Goal: Entertainment & Leisure: Consume media (video, audio)

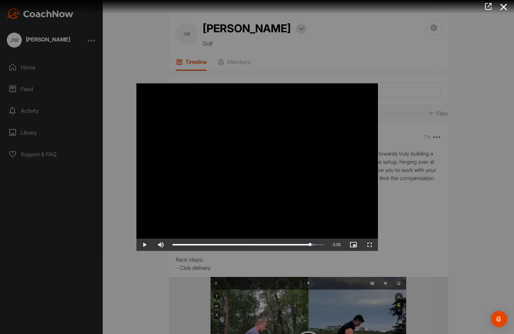
scroll to position [151, 0]
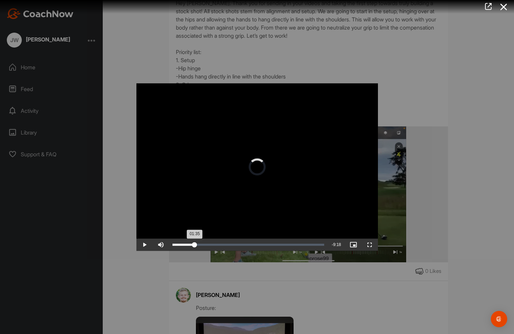
drag, startPoint x: 310, startPoint y: 244, endPoint x: 194, endPoint y: 246, distance: 116.3
click at [194, 246] on div "01:35" at bounding box center [183, 245] width 22 height 2
click at [144, 245] on span "Video Player" at bounding box center [144, 245] width 16 height 0
drag, startPoint x: 195, startPoint y: 245, endPoint x: 235, endPoint y: 242, distance: 39.9
click at [235, 244] on div "04:29" at bounding box center [203, 245] width 63 height 2
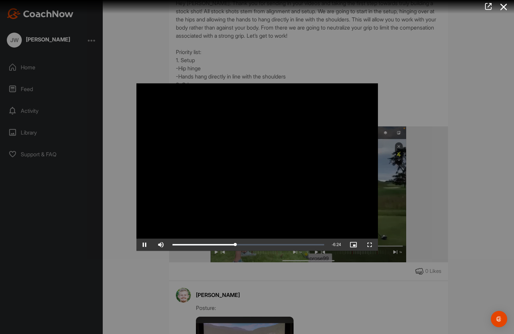
click at [145, 245] on span "Video Player" at bounding box center [144, 245] width 16 height 0
click at [146, 245] on span "Video Player" at bounding box center [144, 245] width 16 height 0
click at [143, 245] on span "Video Player" at bounding box center [144, 245] width 16 height 0
click at [145, 245] on span "Video Player" at bounding box center [144, 245] width 16 height 0
click at [250, 245] on div "Loaded : 53.85% 05:38 04:59" at bounding box center [248, 245] width 152 height 2
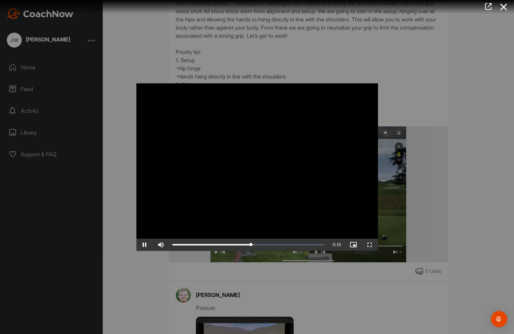
click at [144, 245] on span "Video Player" at bounding box center [144, 245] width 16 height 0
drag, startPoint x: 253, startPoint y: 246, endPoint x: 261, endPoint y: 242, distance: 9.3
click at [261, 244] on div "06:20" at bounding box center [216, 245] width 89 height 2
click at [146, 245] on span "Video Player" at bounding box center [144, 245] width 16 height 0
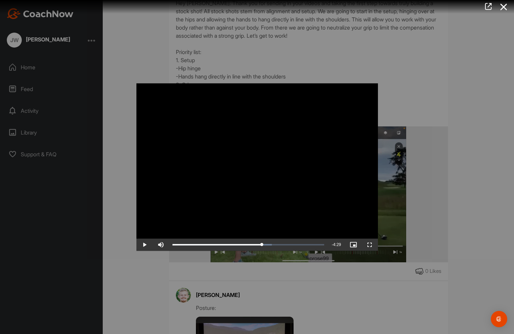
click at [144, 245] on span "Video Player" at bounding box center [144, 245] width 16 height 0
click at [313, 231] on video "Video Player" at bounding box center [256, 167] width 241 height 168
click at [325, 231] on video "Video Player" at bounding box center [256, 167] width 241 height 168
click at [144, 245] on span "Video Player" at bounding box center [144, 245] width 16 height 0
drag, startPoint x: 268, startPoint y: 245, endPoint x: 273, endPoint y: 244, distance: 5.9
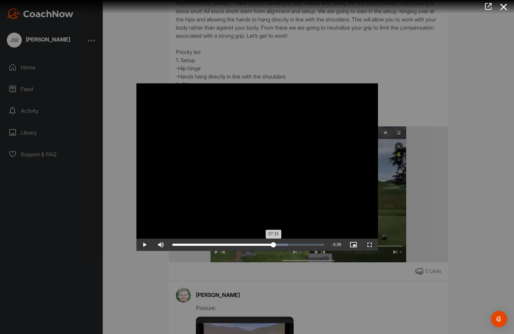
click at [273, 244] on div "07:15" at bounding box center [222, 245] width 101 height 2
click at [146, 245] on span "Video Player" at bounding box center [144, 245] width 16 height 0
click at [145, 245] on span "Video Player" at bounding box center [144, 245] width 16 height 0
click at [144, 245] on span "Video Player" at bounding box center [144, 245] width 16 height 0
click at [278, 244] on div "07:35" at bounding box center [225, 245] width 106 height 2
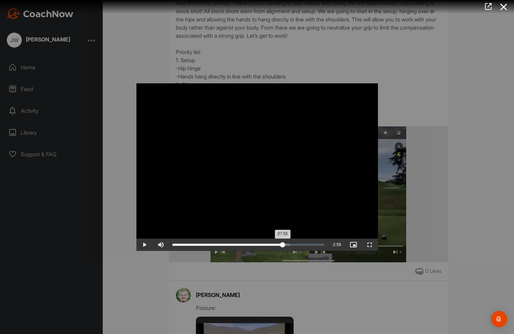
click at [283, 245] on div "07:55" at bounding box center [227, 245] width 111 height 2
drag, startPoint x: 283, startPoint y: 245, endPoint x: 298, endPoint y: 240, distance: 15.9
click at [298, 240] on div "Loaded : 82.48% 09:01 08:59" at bounding box center [248, 245] width 159 height 12
drag, startPoint x: 299, startPoint y: 245, endPoint x: 305, endPoint y: 244, distance: 6.5
click at [305, 244] on div "09:32" at bounding box center [238, 245] width 133 height 2
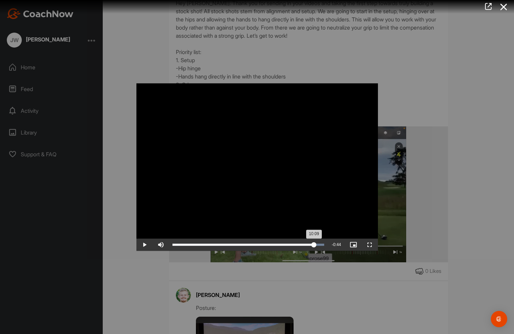
drag, startPoint x: 307, startPoint y: 245, endPoint x: 314, endPoint y: 244, distance: 7.2
click at [314, 244] on div "10:09" at bounding box center [243, 245] width 142 height 2
